Goal: Information Seeking & Learning: Learn about a topic

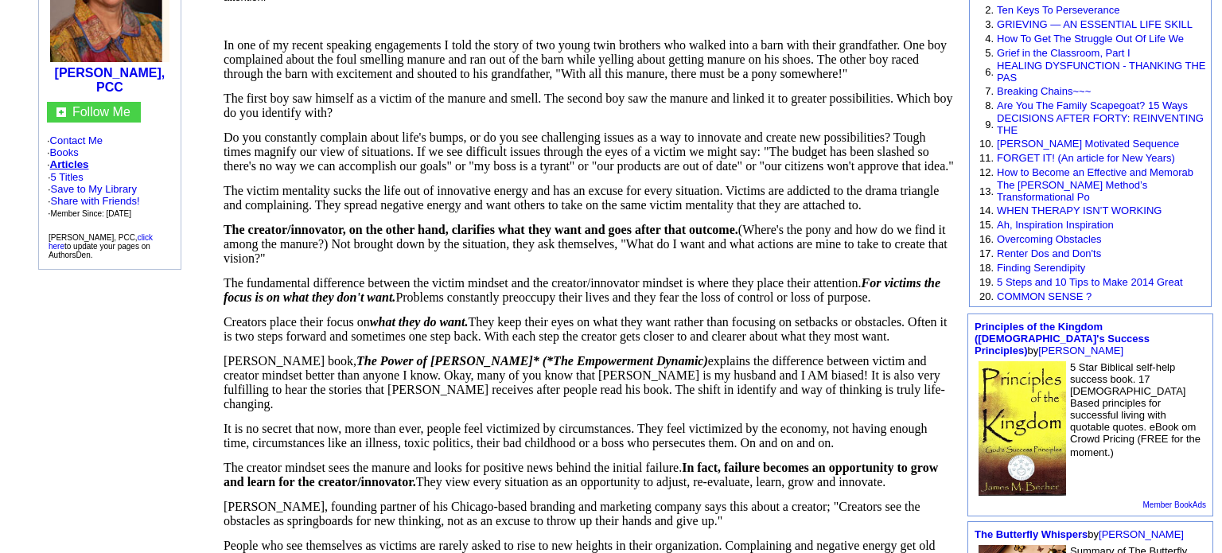
scroll to position [242, 0]
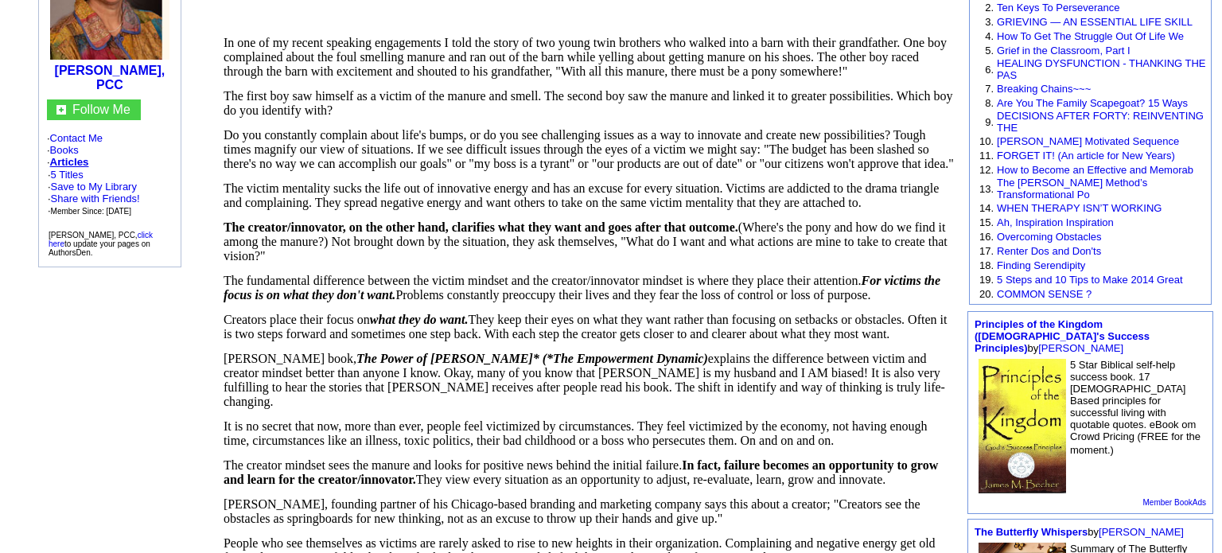
click at [396, 153] on span "Do you constantly complain about life's bumps, or do you see challenging issues…" at bounding box center [589, 149] width 730 height 42
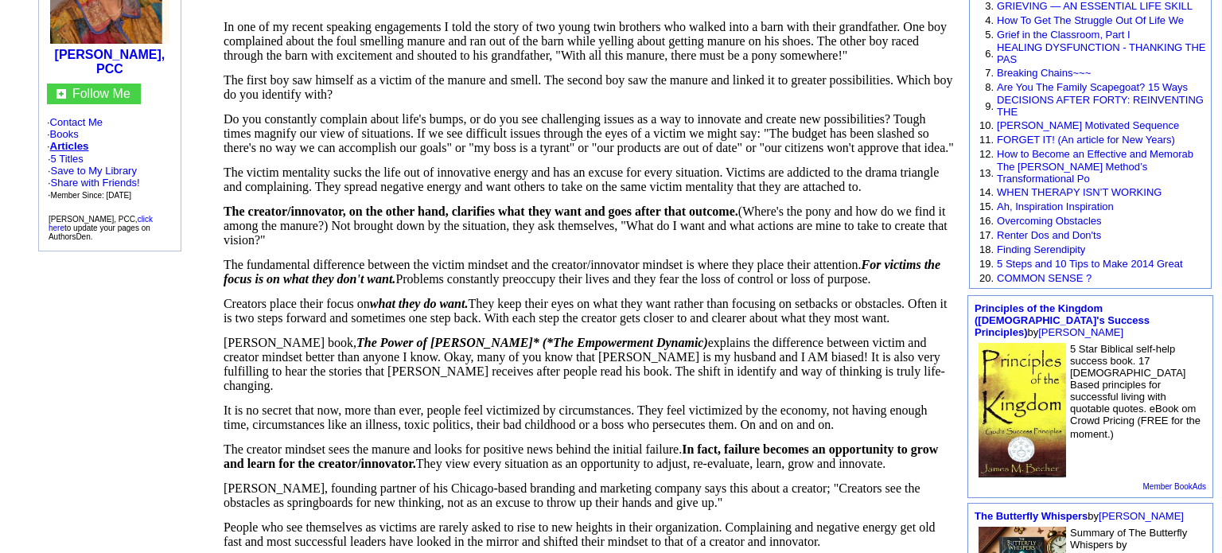
scroll to position [258, 0]
click at [449, 165] on span "The victim mentality sucks the life out of innovative energy and has an excuse …" at bounding box center [582, 179] width 716 height 28
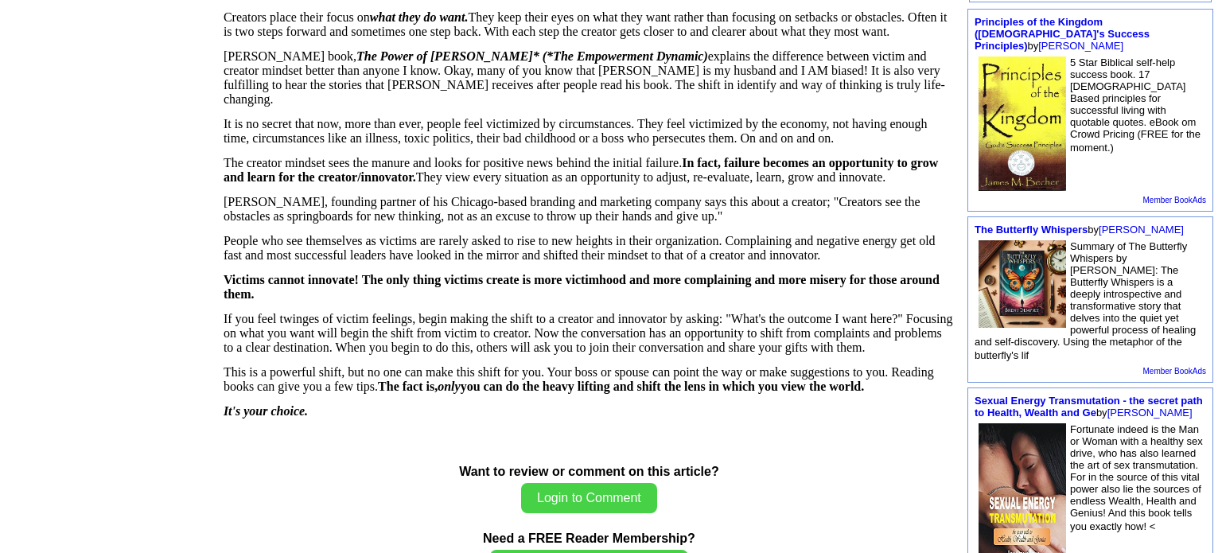
scroll to position [545, 0]
click at [1216, 328] on td "Free Book Review Program Select a book to read and review today! Popular Self-H…" at bounding box center [1090, 90] width 259 height 1000
click at [1112, 465] on font "Fortunate indeed is the Man or Woman with a healthy sex drive, who has also lea…" at bounding box center [1136, 476] width 133 height 109
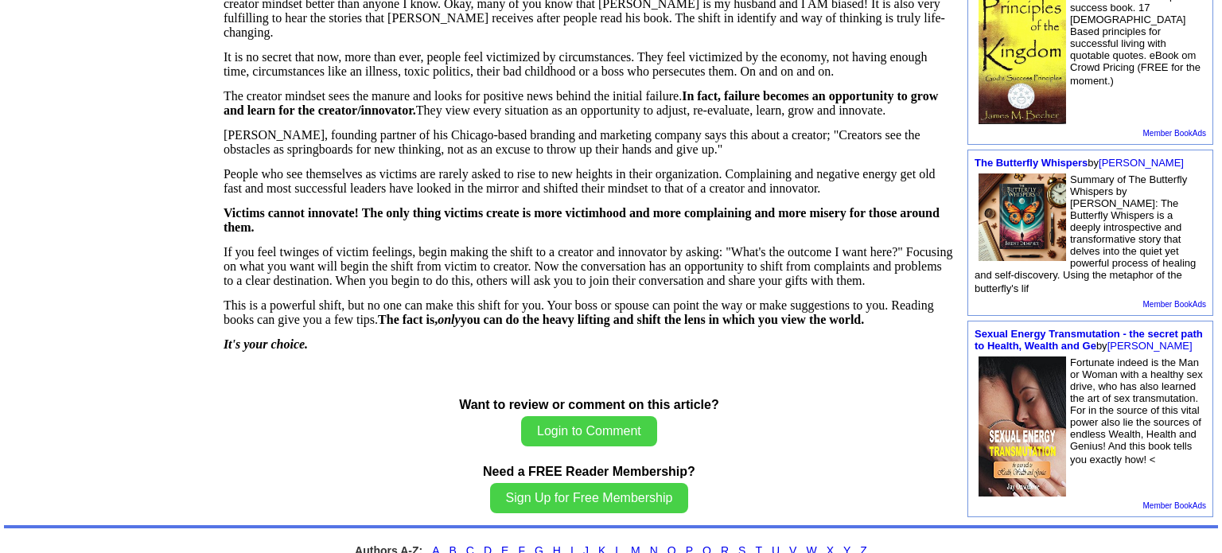
scroll to position [613, 0]
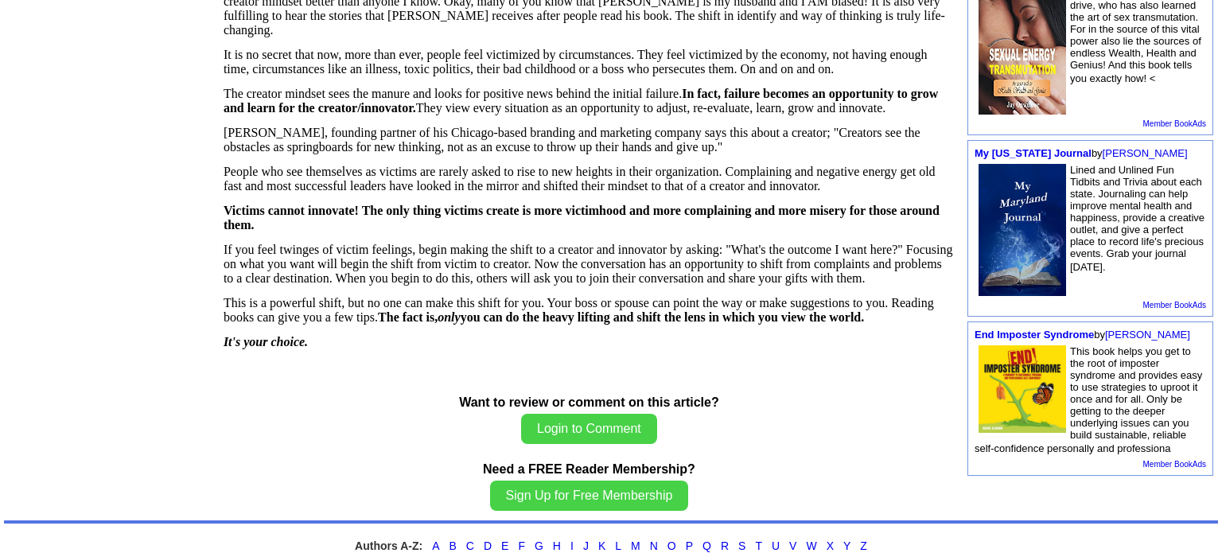
scroll to position [613, 0]
